Goal: Information Seeking & Learning: Learn about a topic

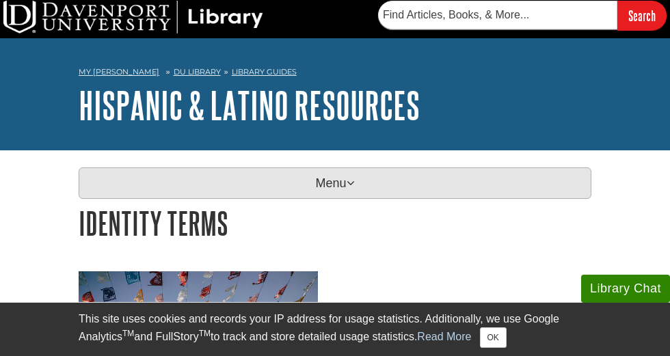
scroll to position [3, 0]
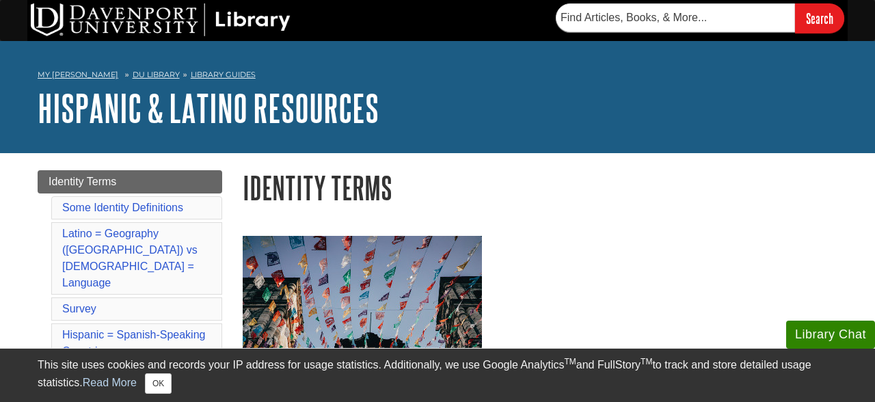
click at [684, 182] on h1 "Identity Terms" at bounding box center [540, 187] width 595 height 35
